Goal: Navigation & Orientation: Find specific page/section

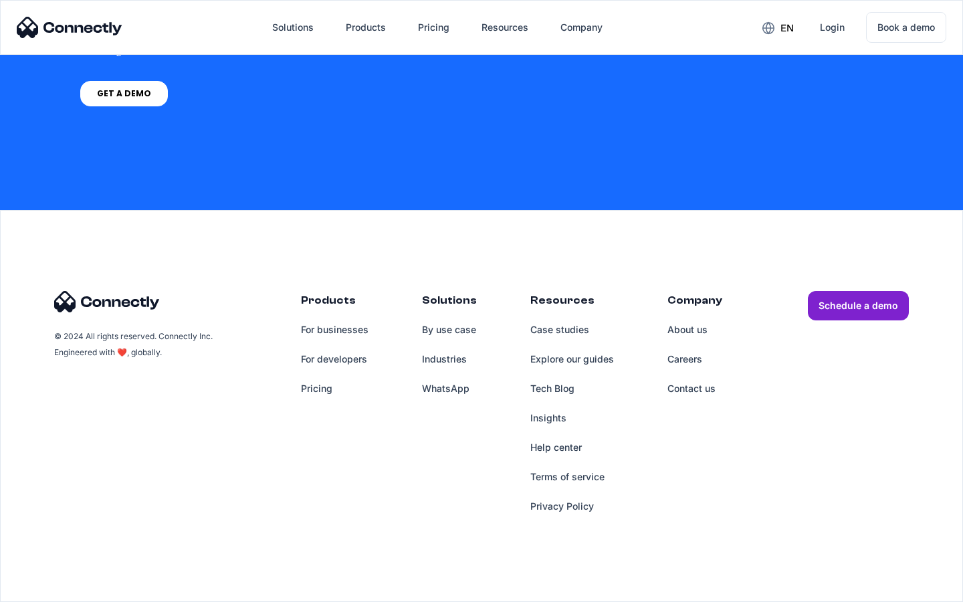
scroll to position [1014, 0]
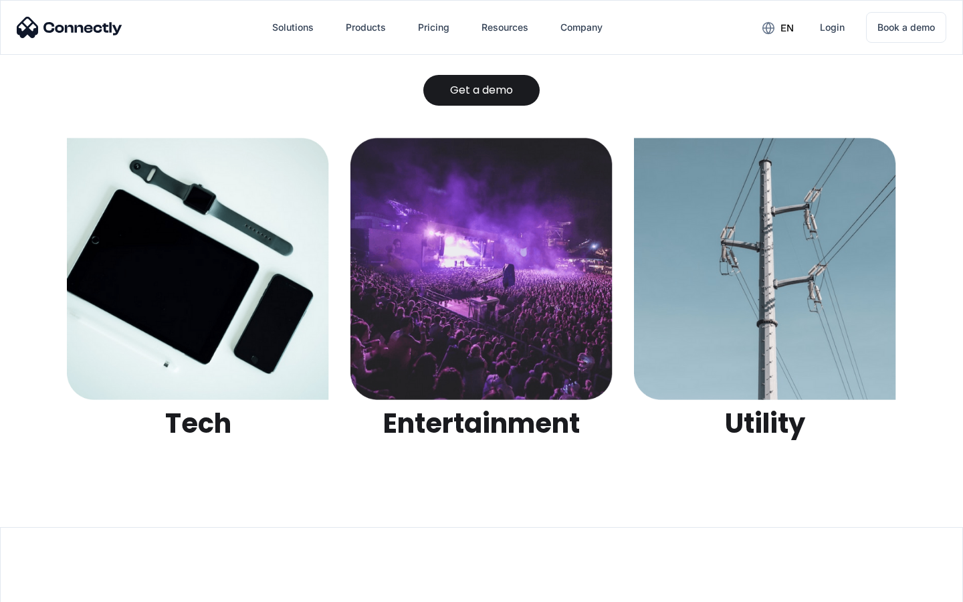
scroll to position [4219, 0]
